Goal: Task Accomplishment & Management: Manage account settings

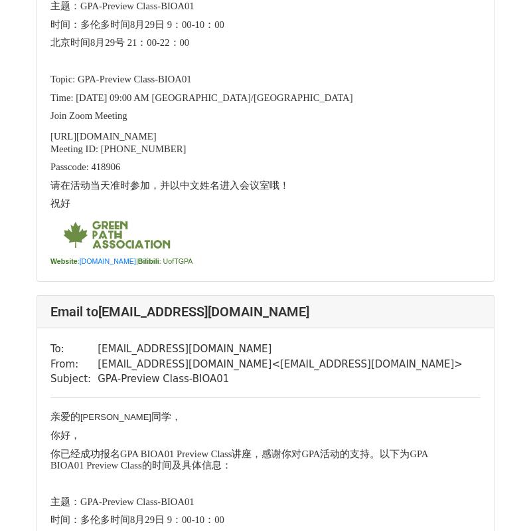
scroll to position [299, 0]
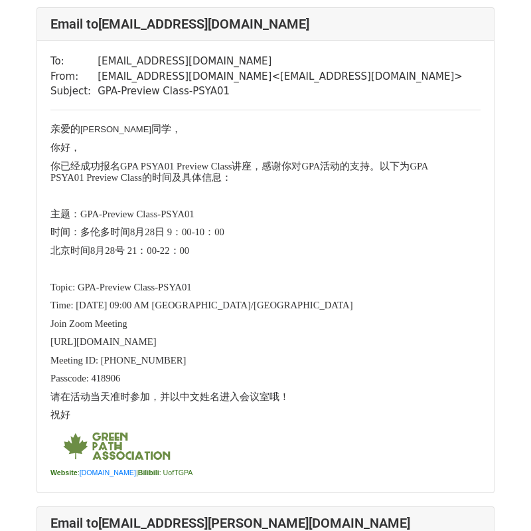
scroll to position [1706, 0]
